Goal: Task Accomplishment & Management: Complete application form

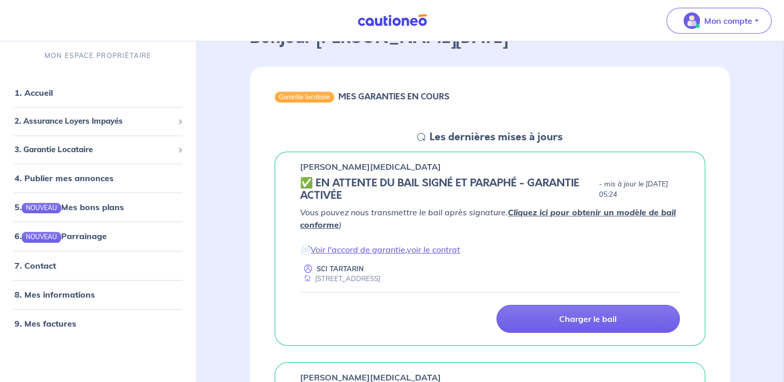
scroll to position [89, 0]
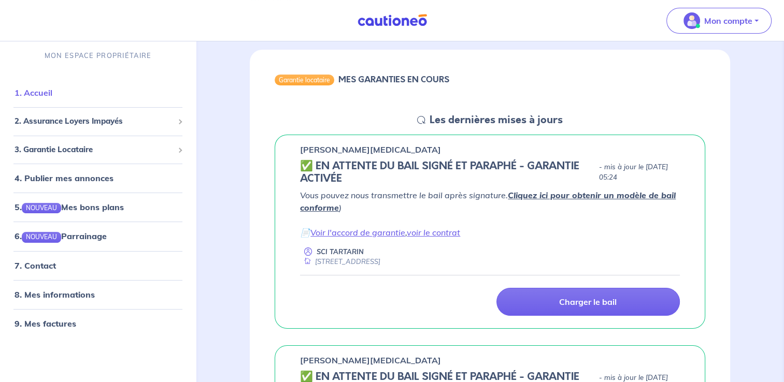
click at [27, 98] on link "1. Accueil" at bounding box center [34, 93] width 38 height 10
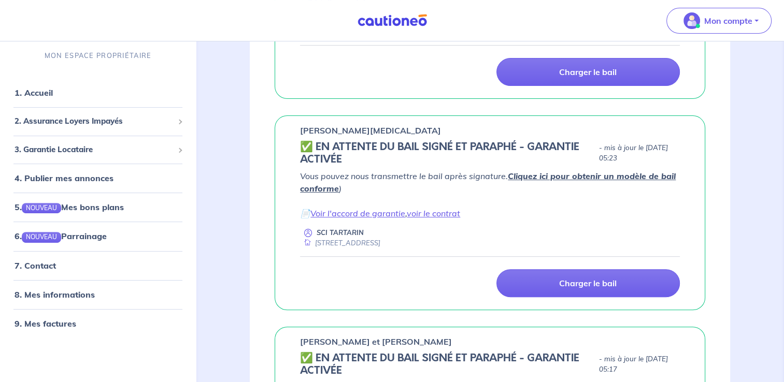
scroll to position [321, 0]
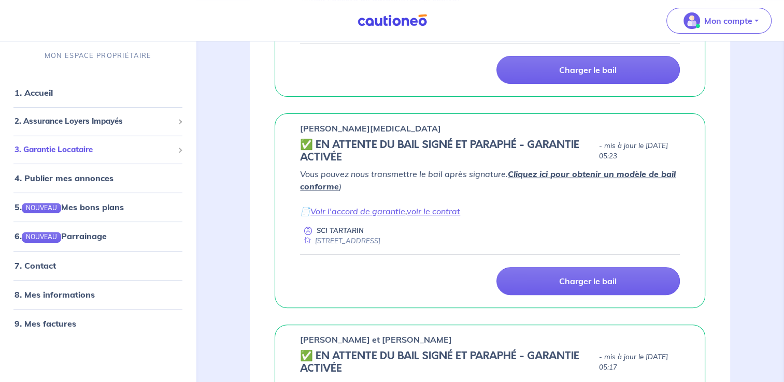
click at [132, 151] on span "3. Garantie Locataire" at bounding box center [94, 149] width 159 height 12
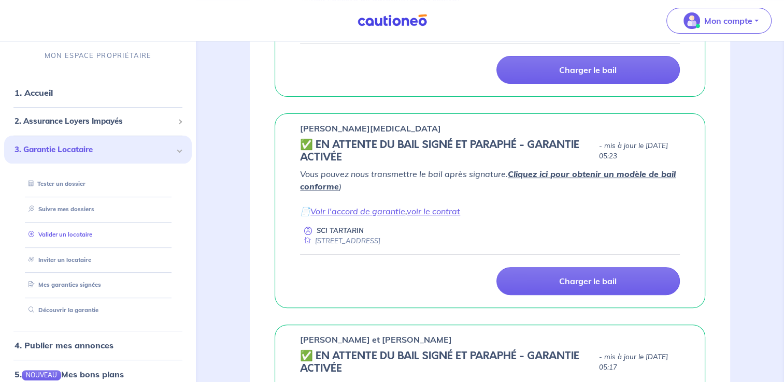
click at [73, 235] on link "Valider un locataire" at bounding box center [58, 234] width 68 height 7
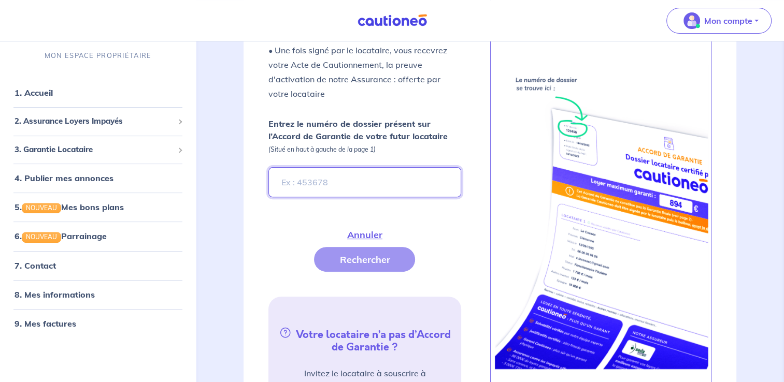
click at [278, 185] on input "Entrez le numéro de dossier présent sur l’Accord de Garantie de votre futur loc…" at bounding box center [364, 182] width 192 height 30
type input "MhuPBK"
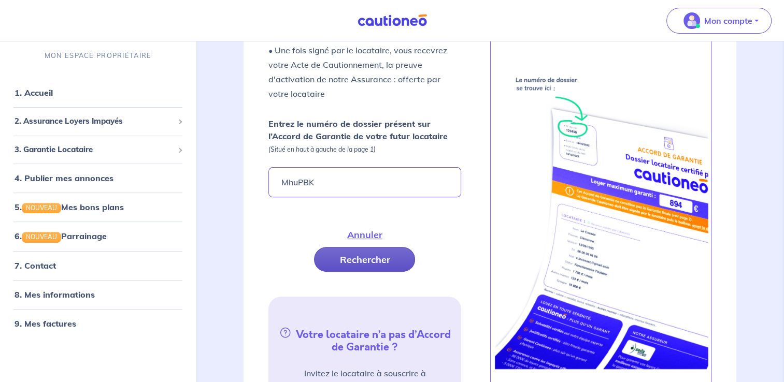
click at [348, 260] on button "Rechercher" at bounding box center [364, 259] width 101 height 25
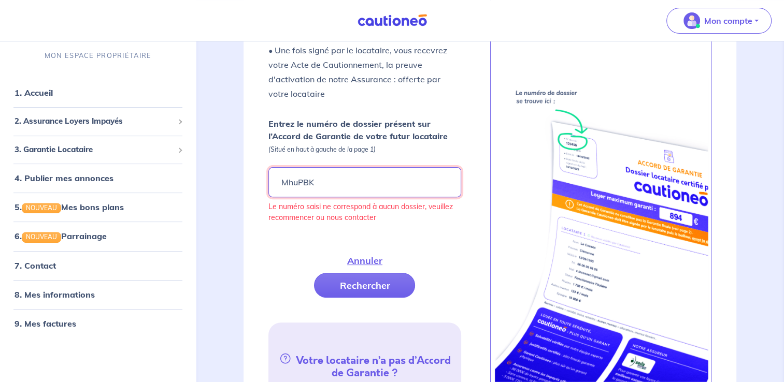
click at [325, 175] on input "MhuPBK" at bounding box center [364, 182] width 192 height 30
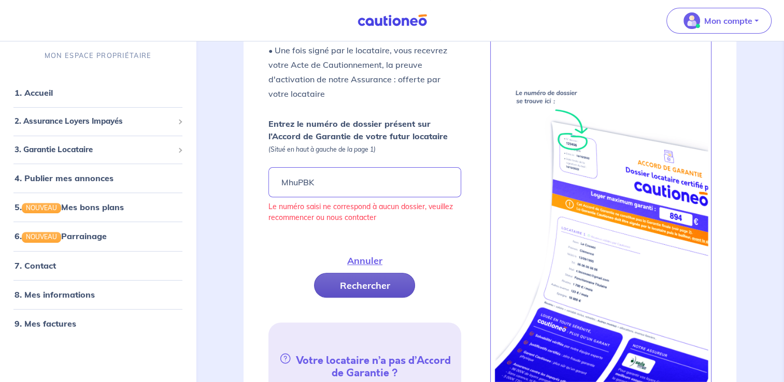
click at [349, 283] on button "Rechercher" at bounding box center [364, 285] width 101 height 25
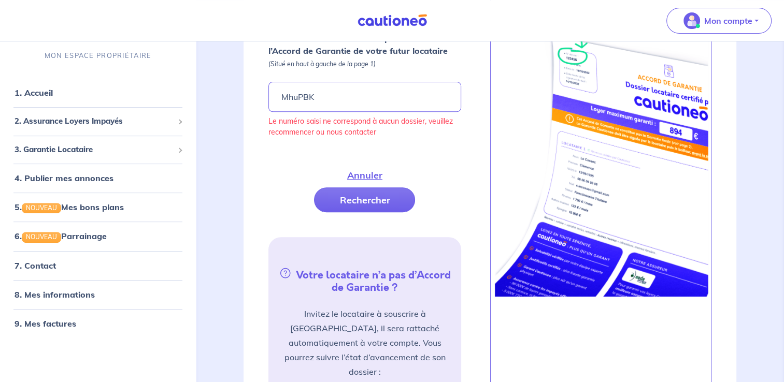
scroll to position [409, 0]
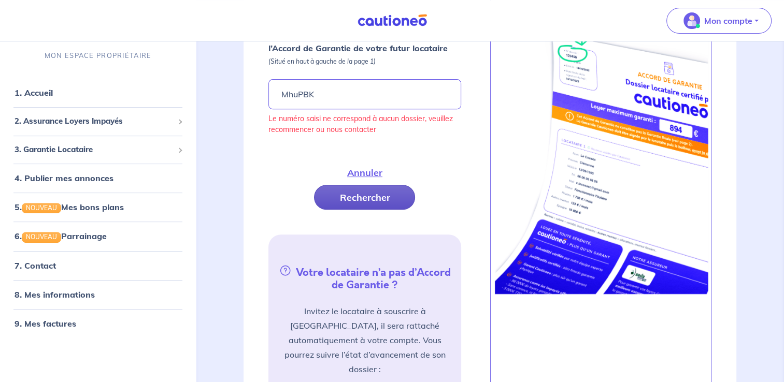
click at [371, 194] on button "Rechercher" at bounding box center [364, 197] width 101 height 25
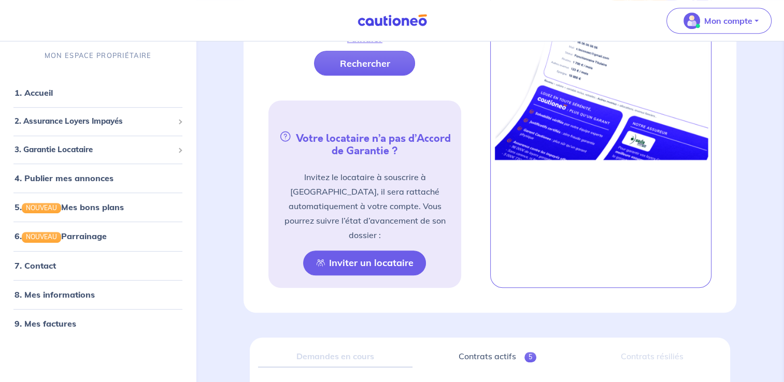
click at [379, 253] on button "Inviter un locataire" at bounding box center [364, 263] width 123 height 25
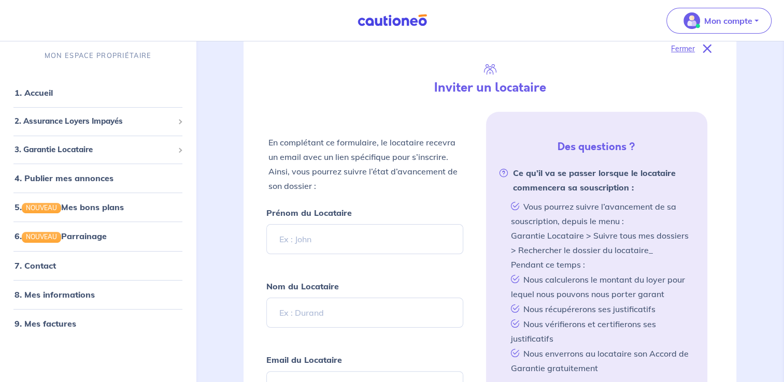
scroll to position [154, 0]
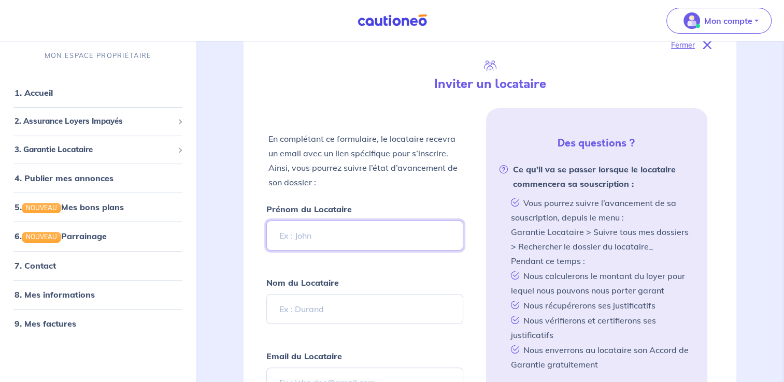
click at [274, 229] on input "Prénom du Locataire" at bounding box center [364, 236] width 196 height 30
click at [274, 229] on input "c" at bounding box center [364, 236] width 196 height 30
type input "[PERSON_NAME]"
click at [288, 311] on input "Nom du Locataire" at bounding box center [364, 309] width 196 height 30
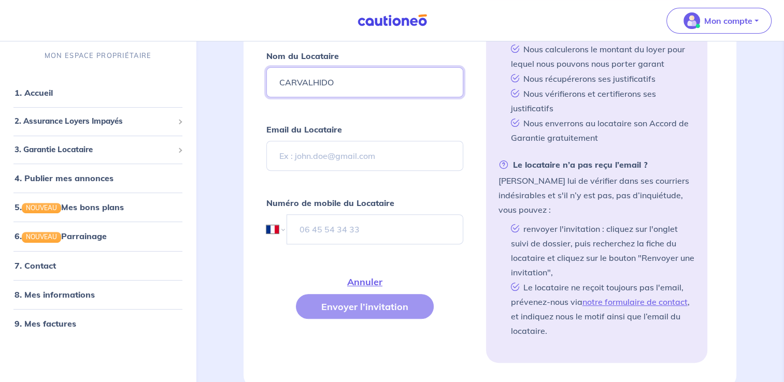
scroll to position [387, 0]
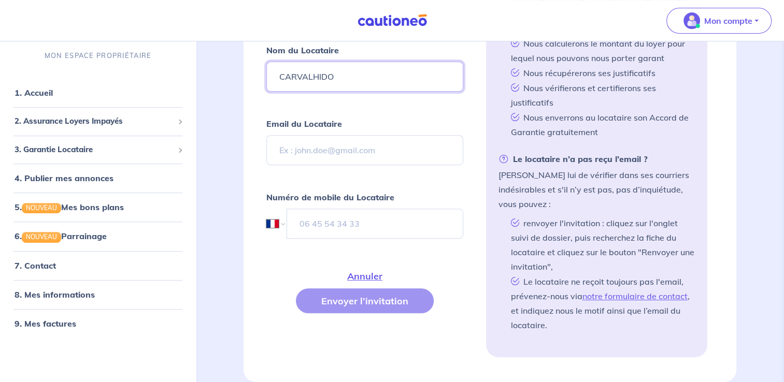
type input "CARVALHIDO"
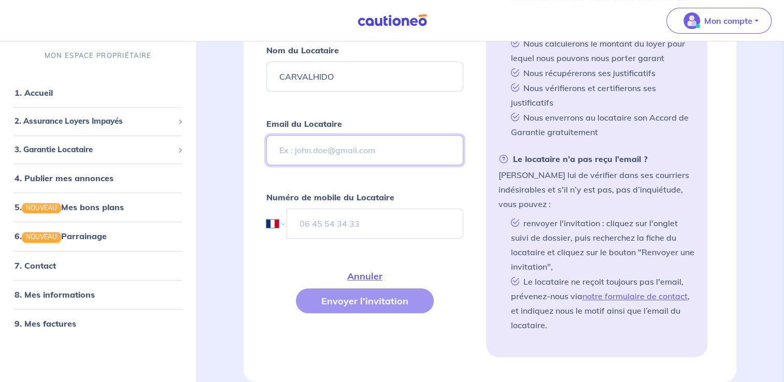
click at [344, 142] on input "Email du Locataire" at bounding box center [364, 150] width 196 height 30
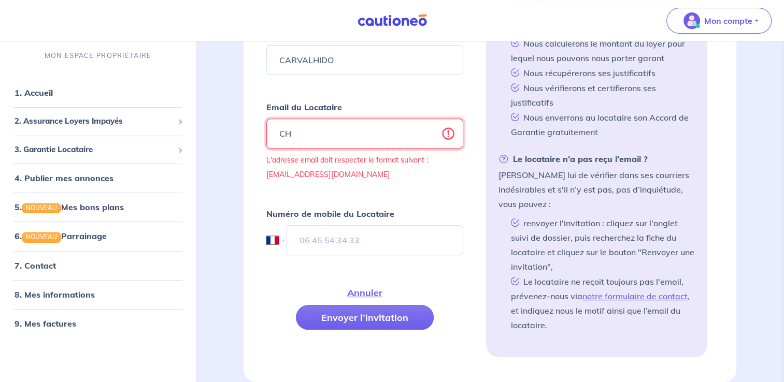
type input "C"
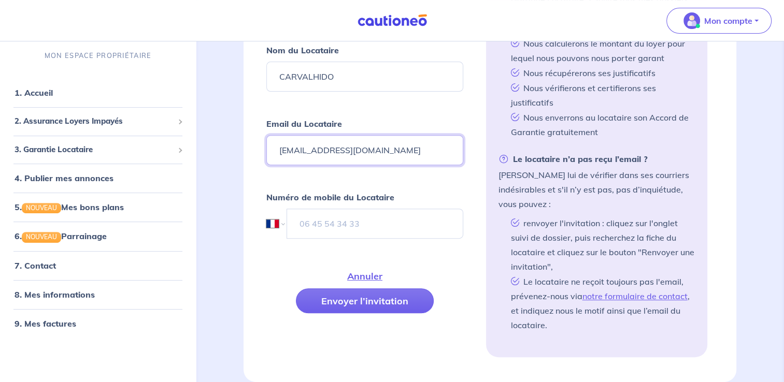
type input "[EMAIL_ADDRESS][DOMAIN_NAME]"
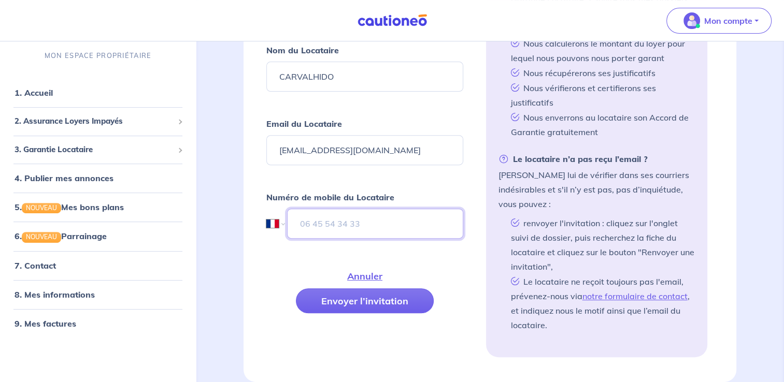
click at [338, 227] on input "tel" at bounding box center [375, 224] width 176 height 30
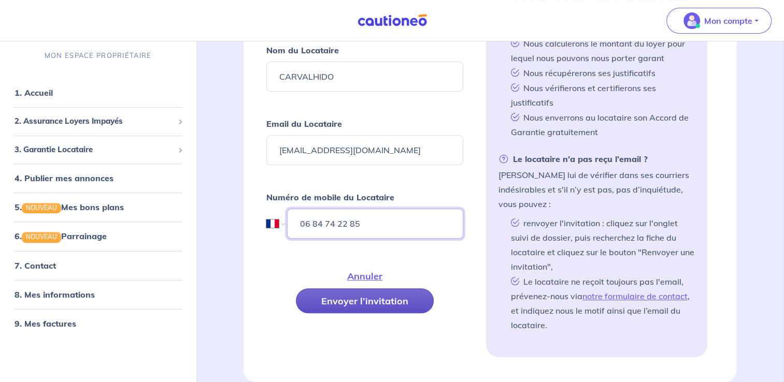
type input "06 84 74 22 85"
click at [385, 301] on button "Envoyer l’invitation" at bounding box center [365, 301] width 138 height 25
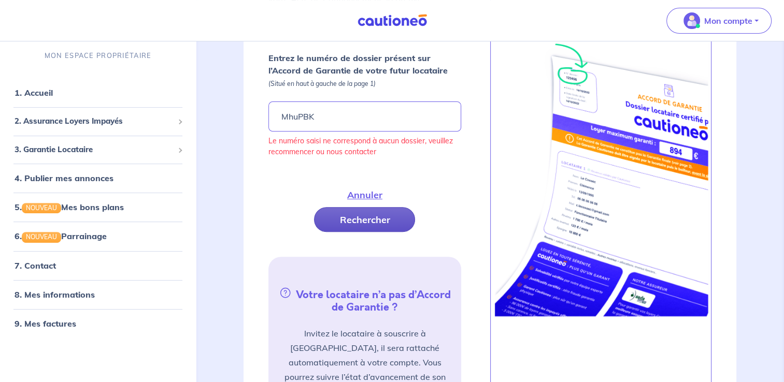
click at [367, 220] on button "Rechercher" at bounding box center [364, 219] width 101 height 25
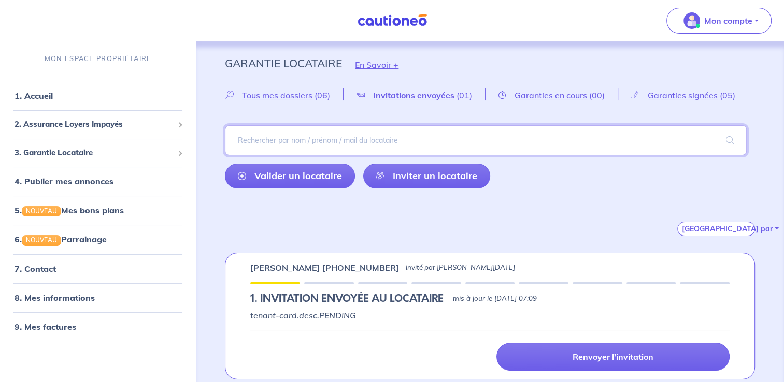
click at [291, 136] on input "search" at bounding box center [486, 140] width 522 height 30
type input "[PERSON_NAME]"
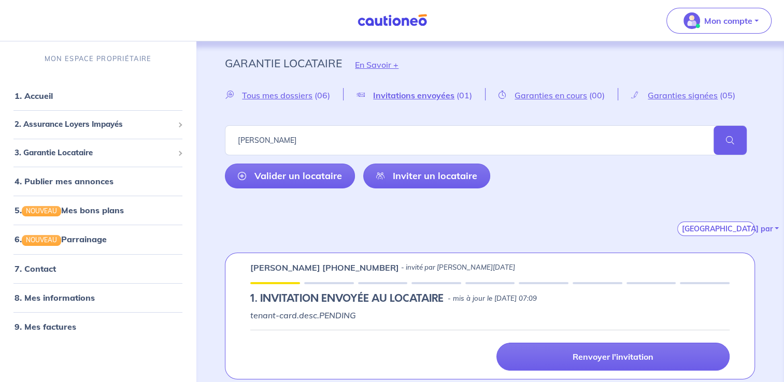
click at [727, 141] on span at bounding box center [729, 140] width 33 height 29
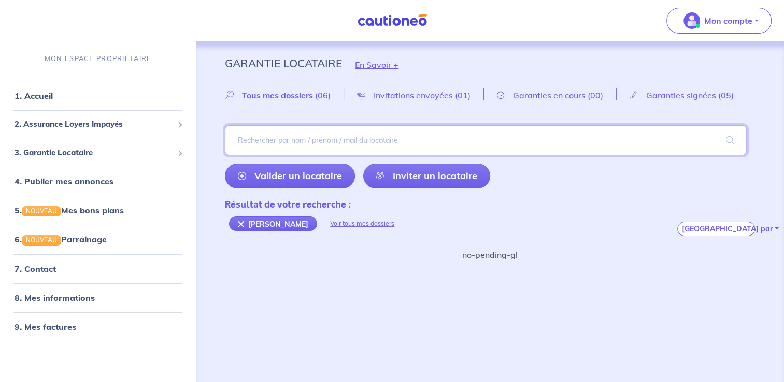
click at [531, 135] on input "search" at bounding box center [486, 140] width 522 height 30
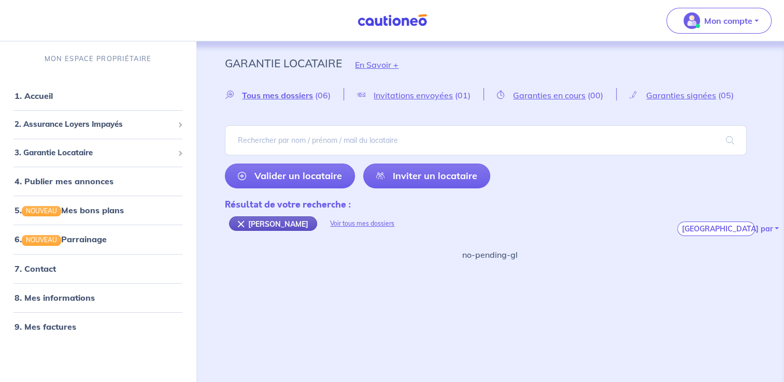
click at [286, 217] on div "[PERSON_NAME]" at bounding box center [273, 224] width 88 height 15
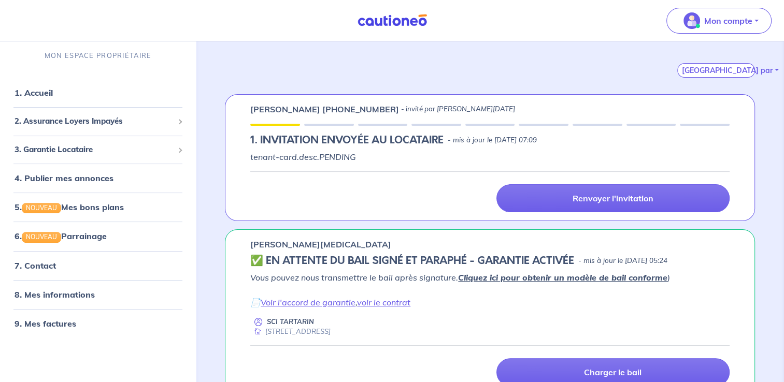
scroll to position [157, 0]
